Goal: Transaction & Acquisition: Purchase product/service

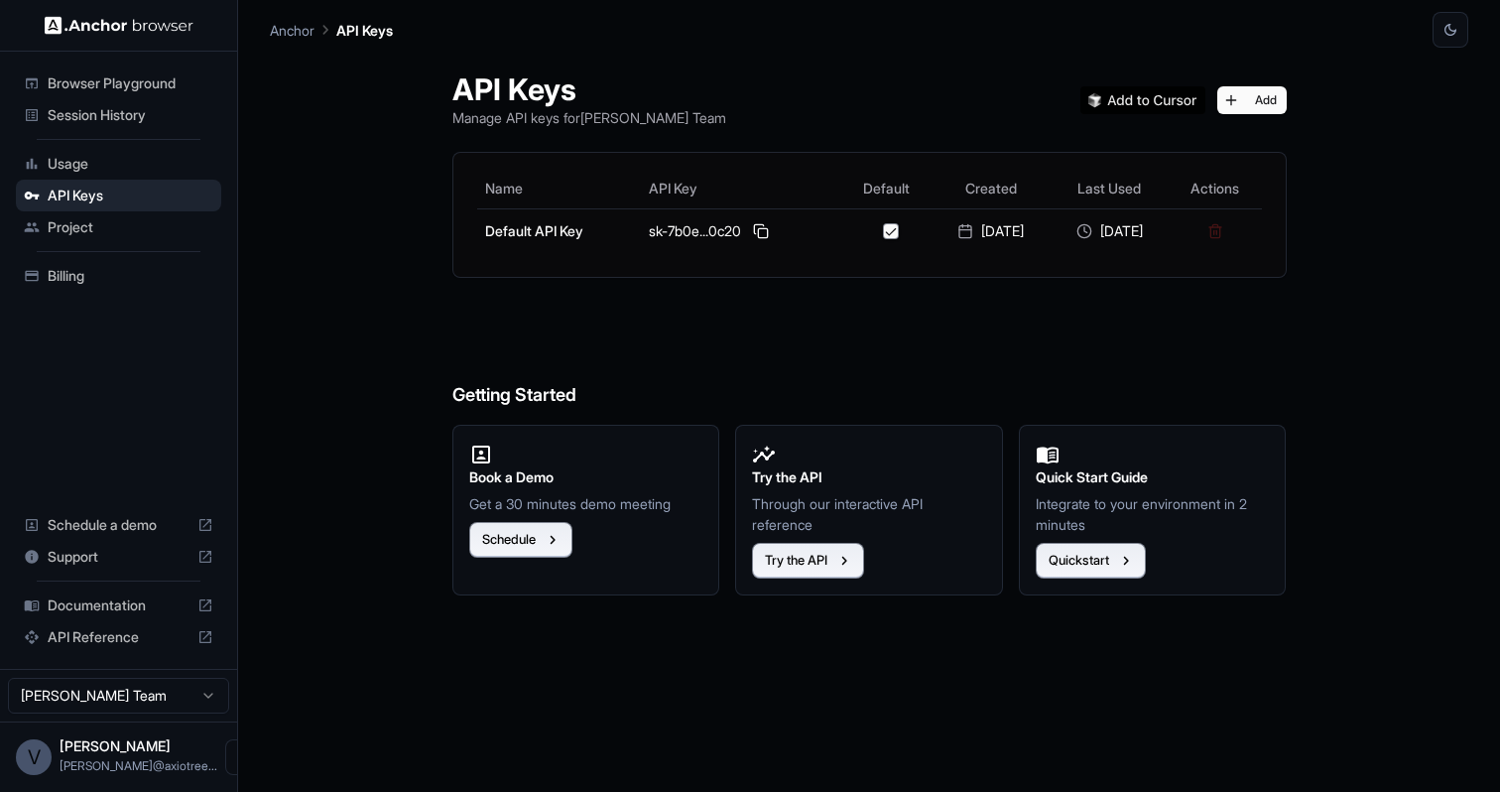
click at [127, 159] on span "Usage" at bounding box center [131, 164] width 166 height 20
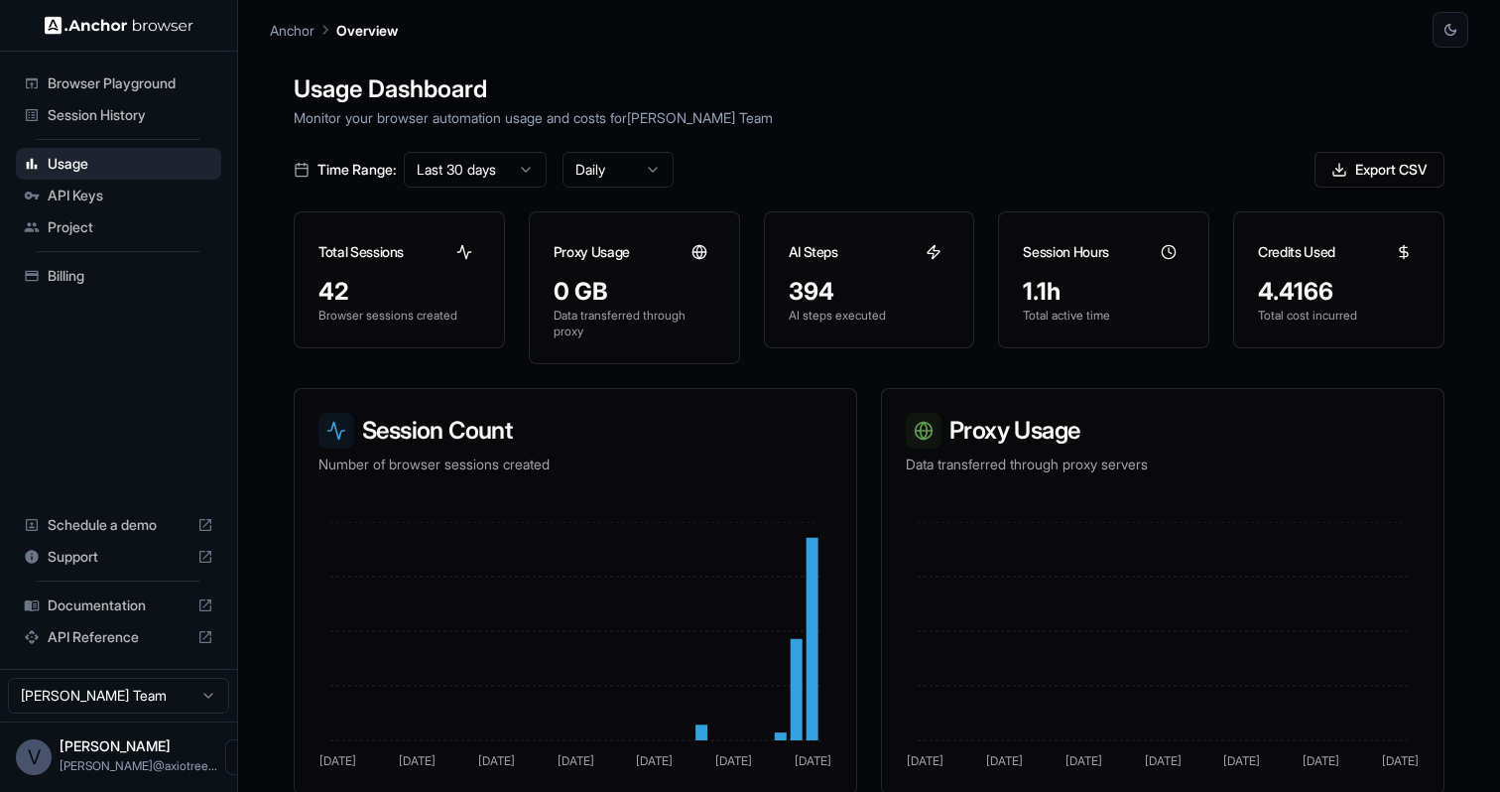
click at [94, 282] on span "Billing" at bounding box center [131, 276] width 166 height 20
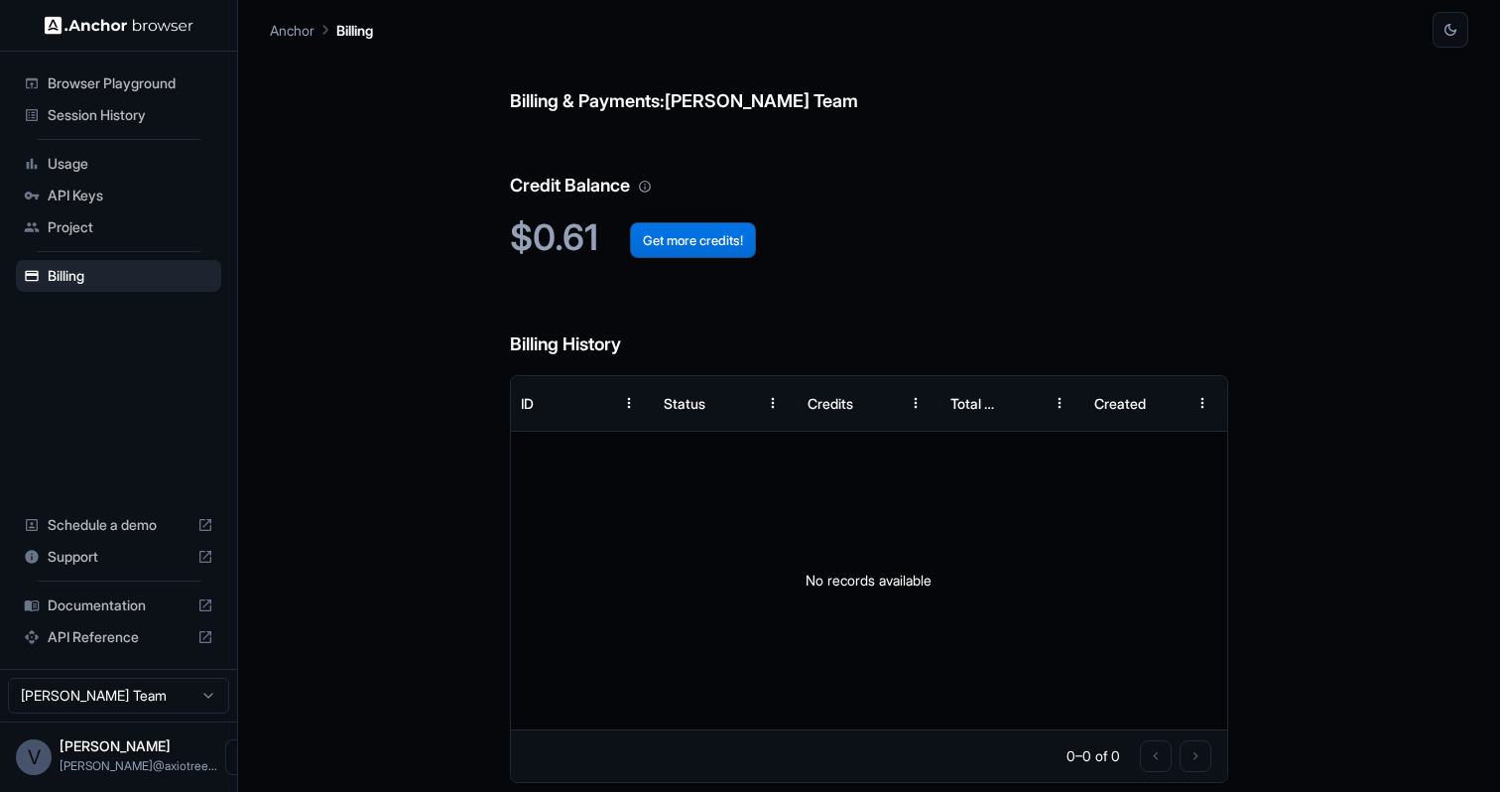
click at [725, 242] on button "Get more credits!" at bounding box center [693, 240] width 126 height 36
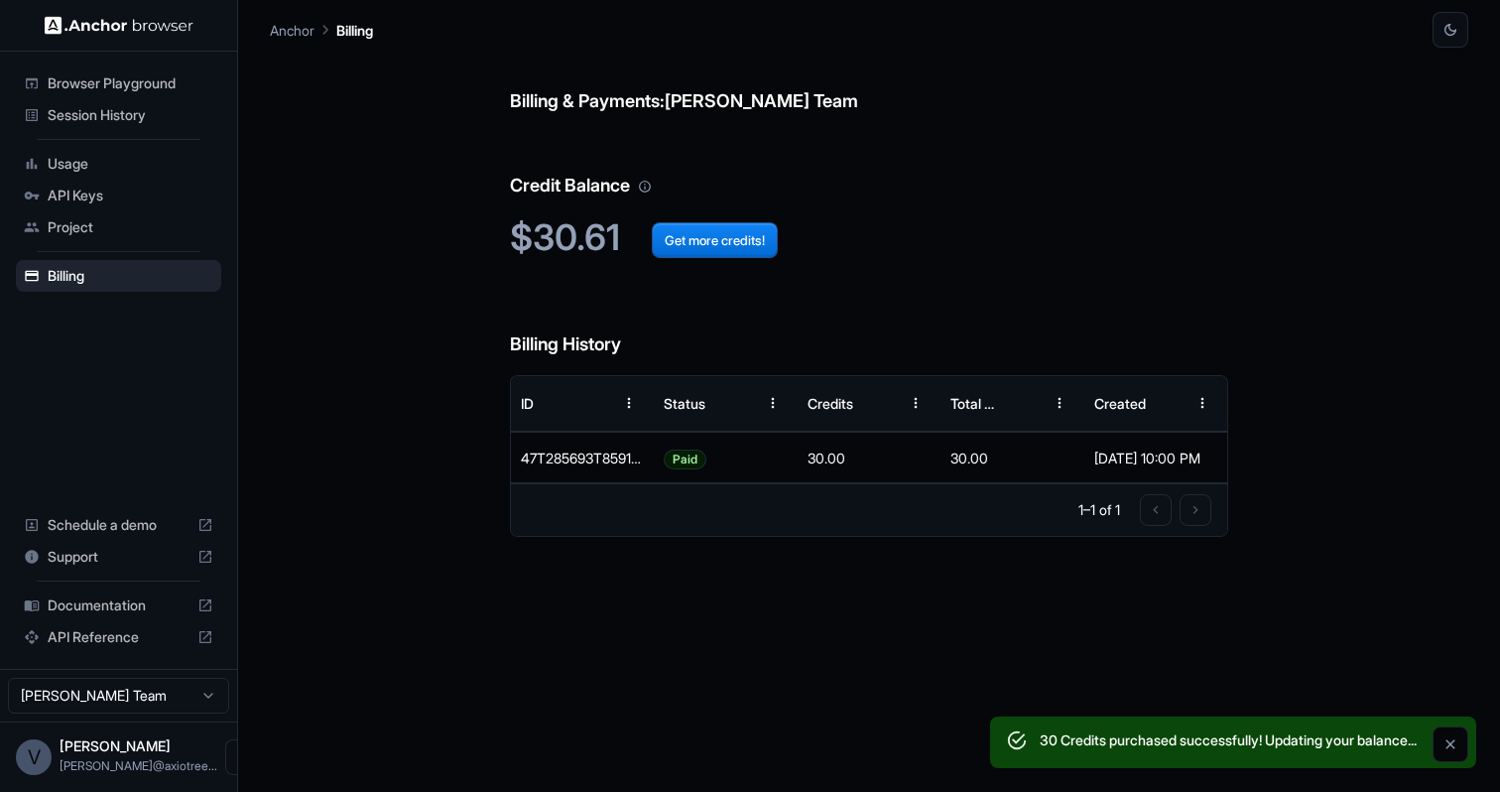
click at [1448, 744] on icon "Close" at bounding box center [1451, 744] width 16 height 16
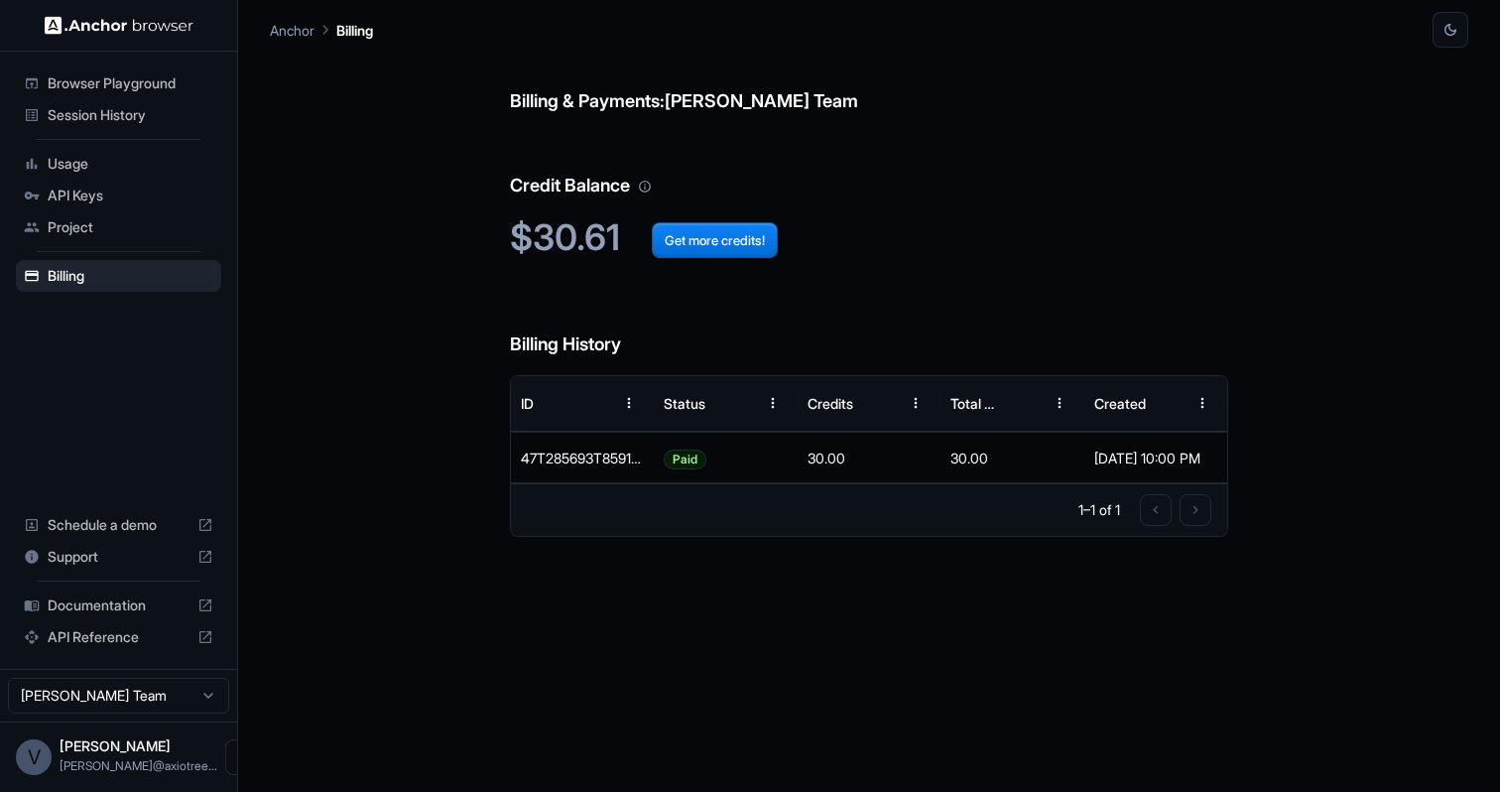
click at [135, 172] on span "Usage" at bounding box center [131, 164] width 166 height 20
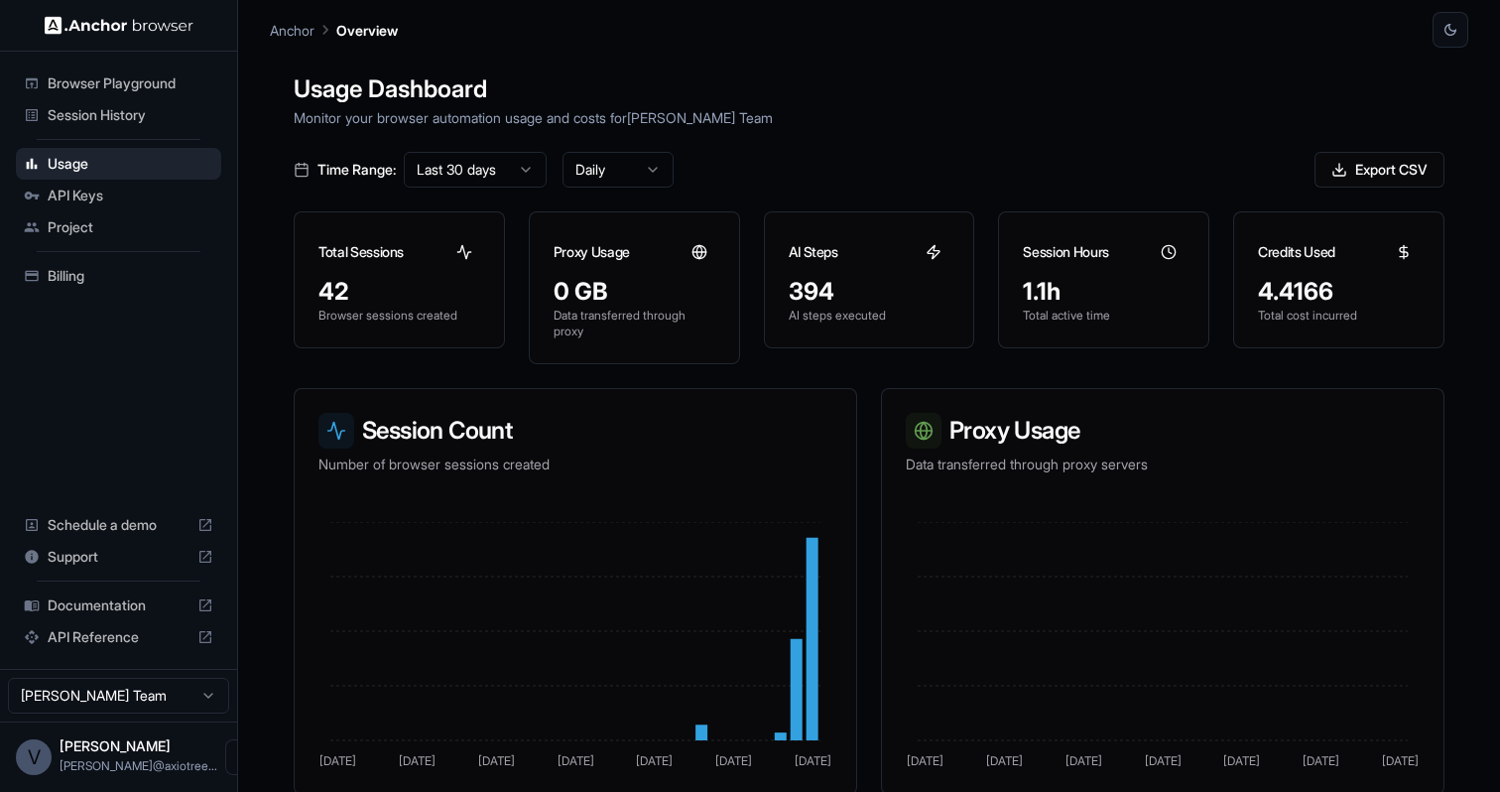
click at [145, 125] on div "Session History" at bounding box center [118, 115] width 205 height 32
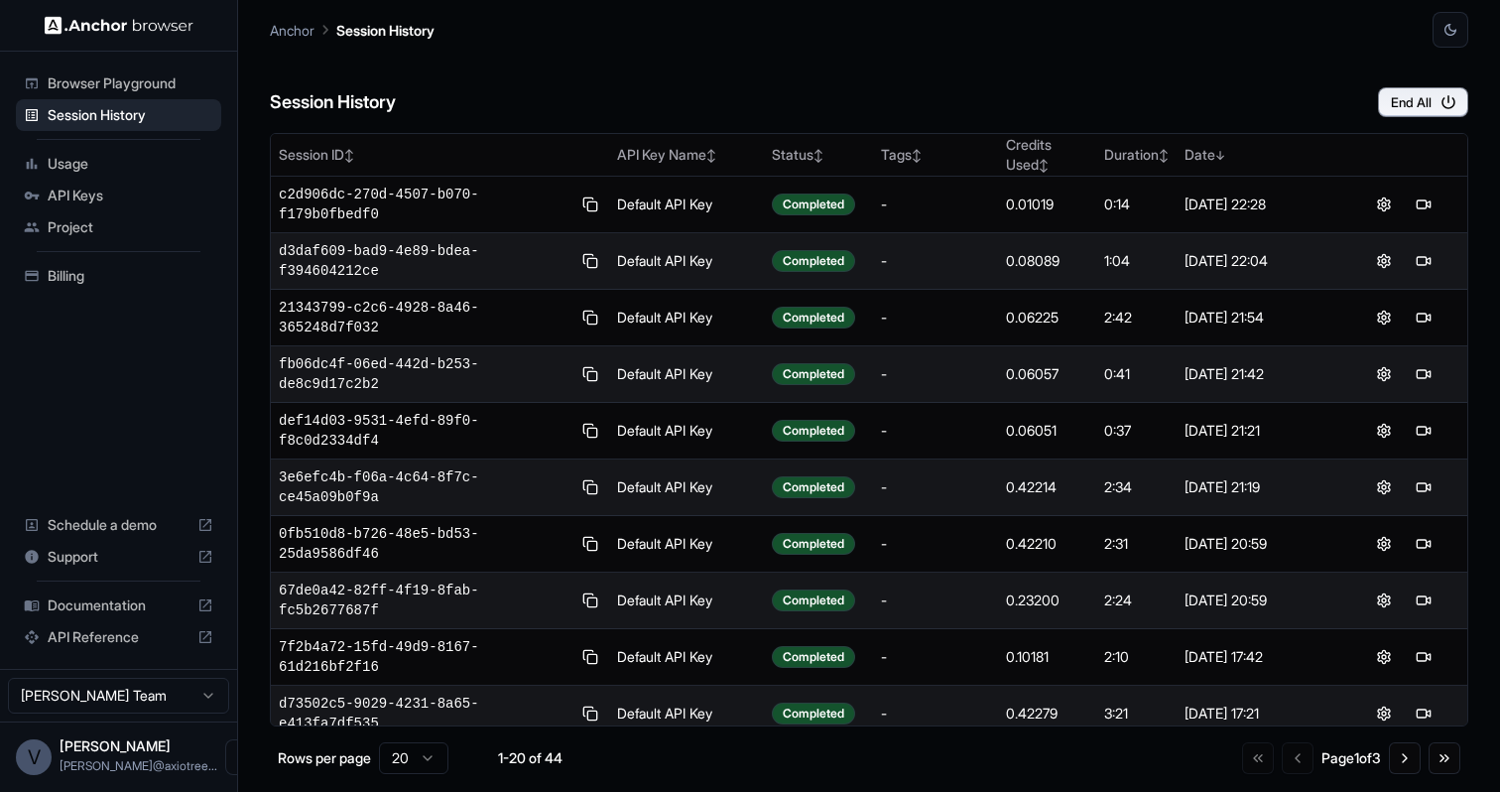
click at [141, 165] on span "Usage" at bounding box center [131, 164] width 166 height 20
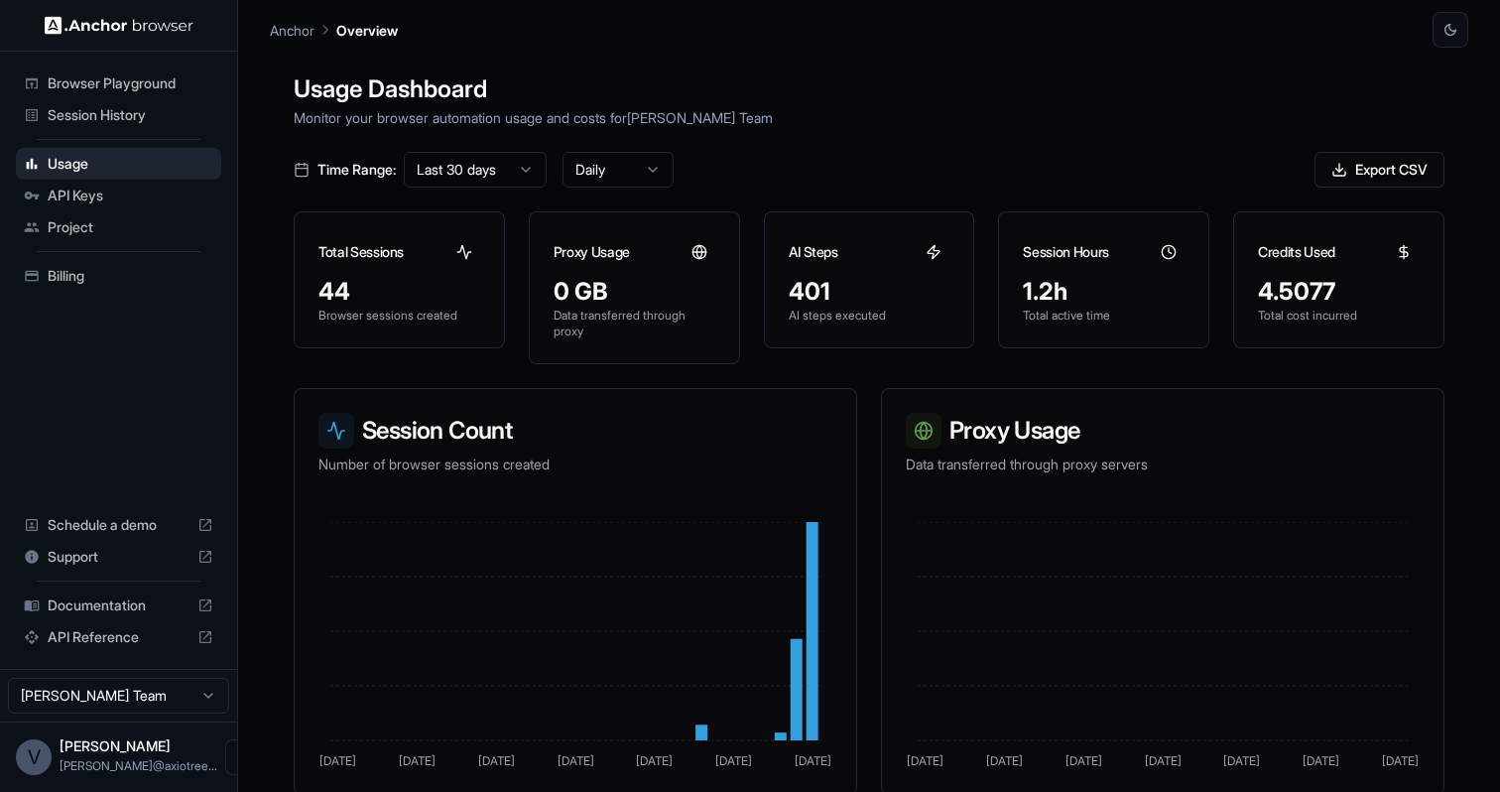
click at [98, 274] on span "Billing" at bounding box center [131, 276] width 166 height 20
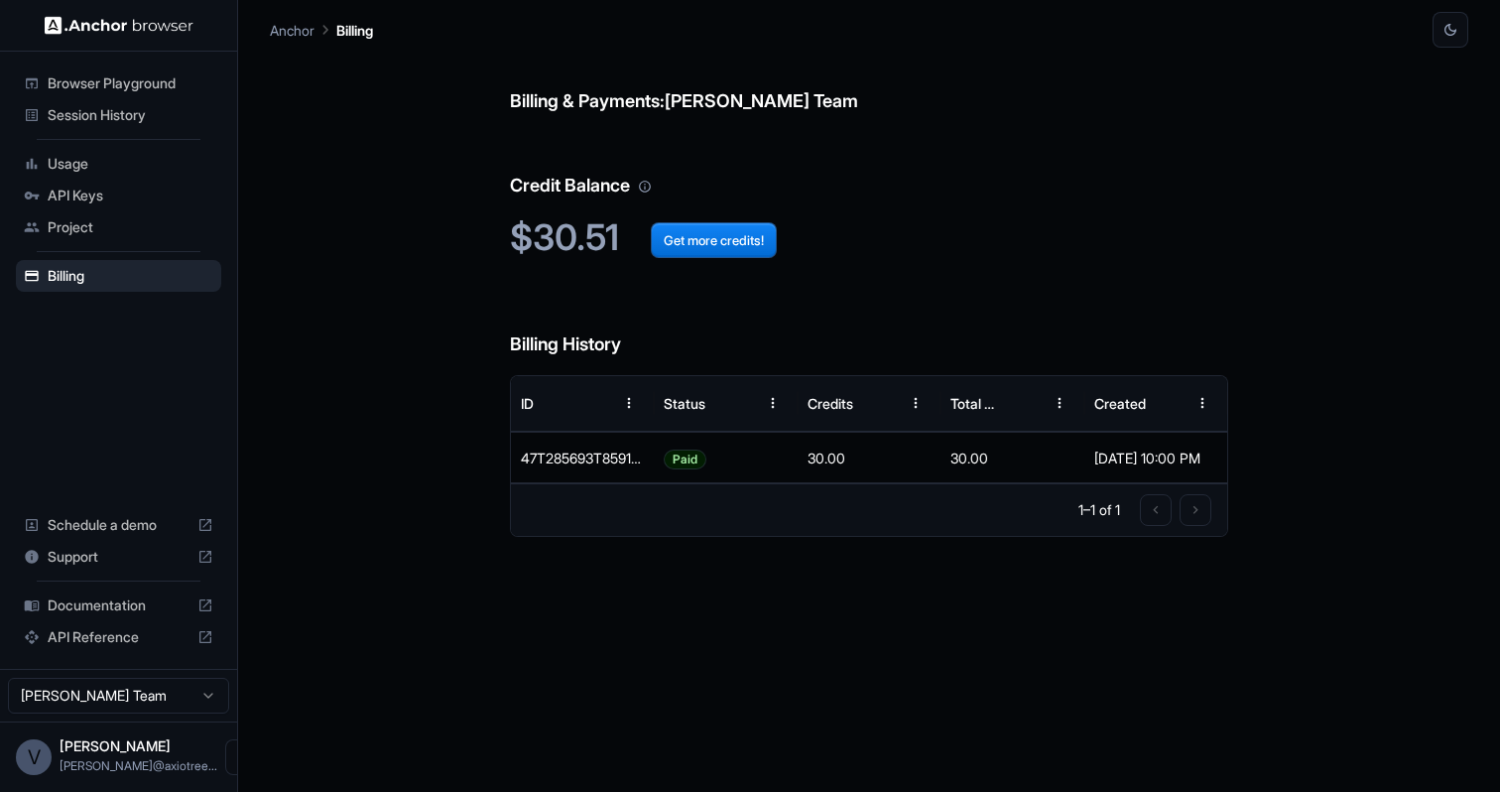
click at [118, 124] on span "Session History" at bounding box center [131, 115] width 166 height 20
